Goal: Navigation & Orientation: Go to known website

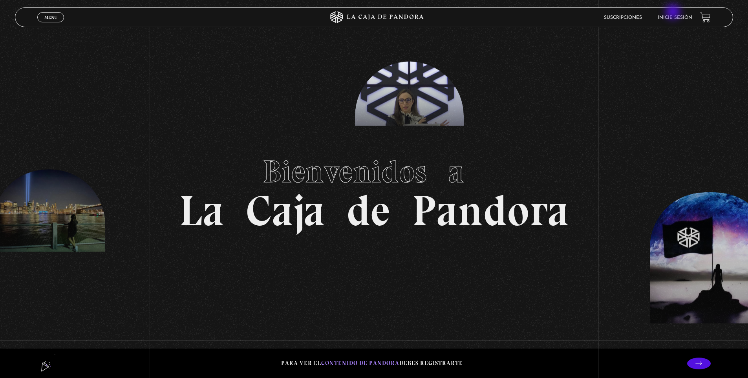
click at [674, 13] on li "Inicie sesión" at bounding box center [674, 17] width 35 height 12
click at [674, 16] on link "Inicie sesión" at bounding box center [674, 17] width 35 height 5
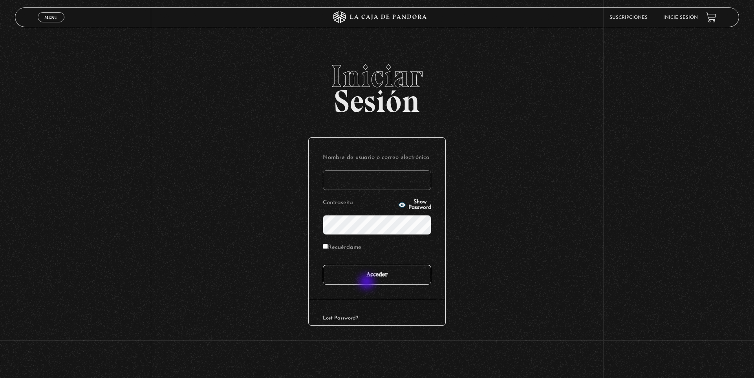
type input "[EMAIL_ADDRESS][DOMAIN_NAME]"
click at [376, 276] on input "Acceder" at bounding box center [377, 275] width 108 height 20
